Goal: Information Seeking & Learning: Learn about a topic

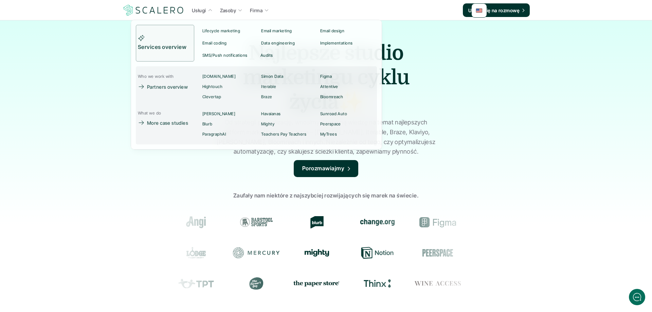
click at [205, 8] on font "Usługi" at bounding box center [199, 10] width 14 height 6
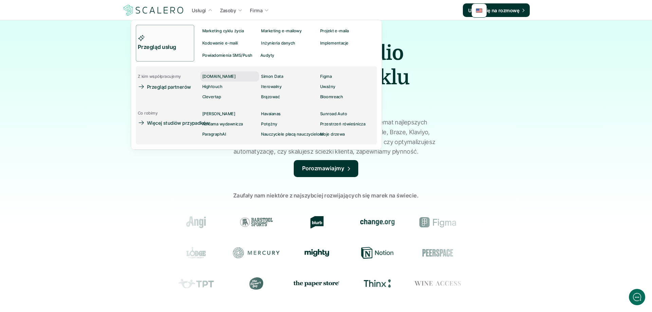
click at [214, 74] on font "[DOMAIN_NAME]" at bounding box center [218, 76] width 33 height 5
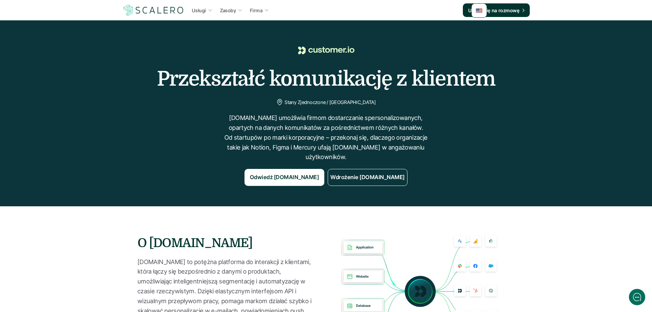
click at [68, 53] on div "Przekształć komunikację z klientem Stany Zjednoczone / Zdalnie [DOMAIN_NAME] um…" at bounding box center [326, 113] width 638 height 145
click at [52, 80] on div "Przekształć komunikację z klientem Stany Zjednoczone / Zdalnie [DOMAIN_NAME] um…" at bounding box center [326, 113] width 638 height 145
